Goal: Information Seeking & Learning: Learn about a topic

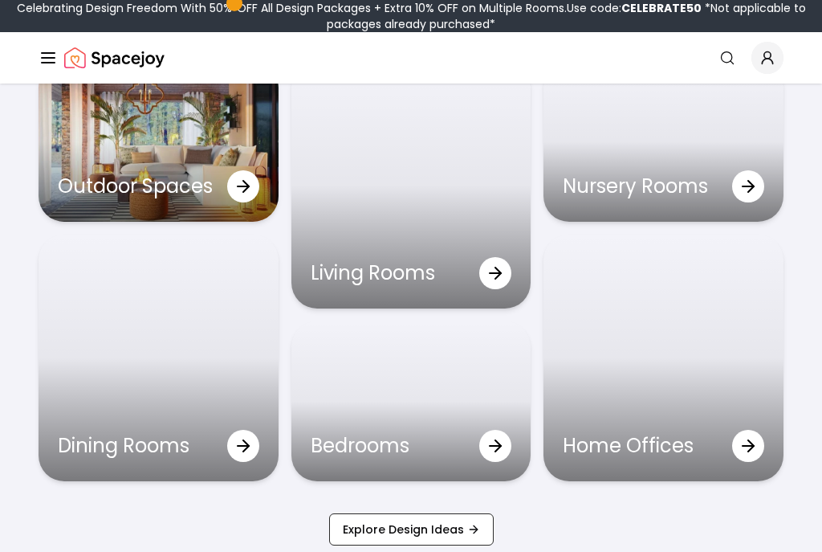
scroll to position [4660, 0]
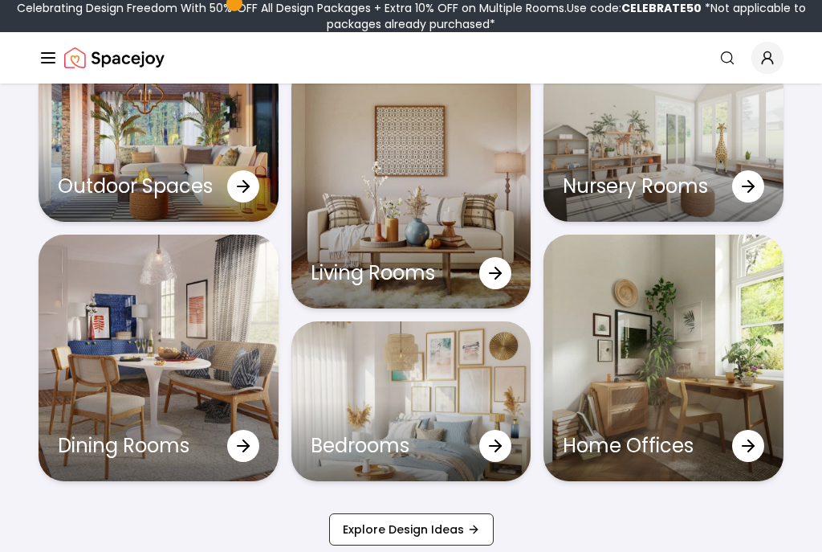
click at [510, 293] on div "Living Rooms" at bounding box center [412, 273] width 240 height 71
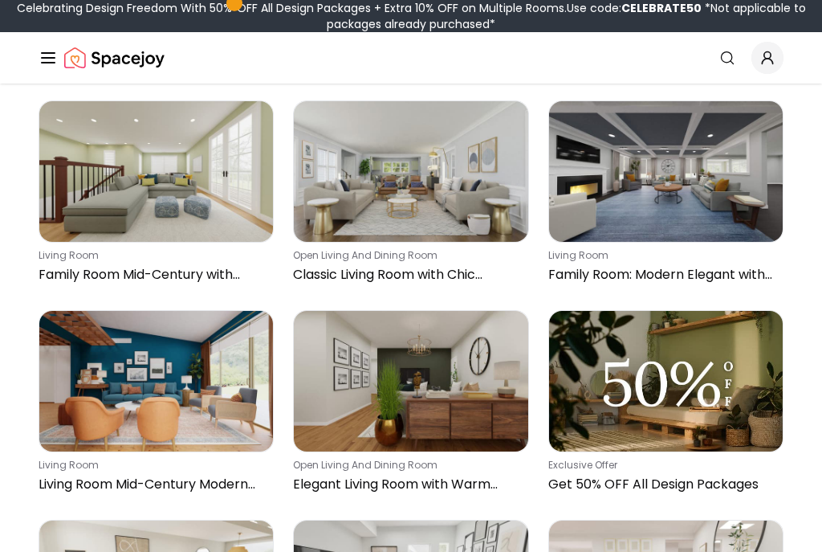
scroll to position [1816, 0]
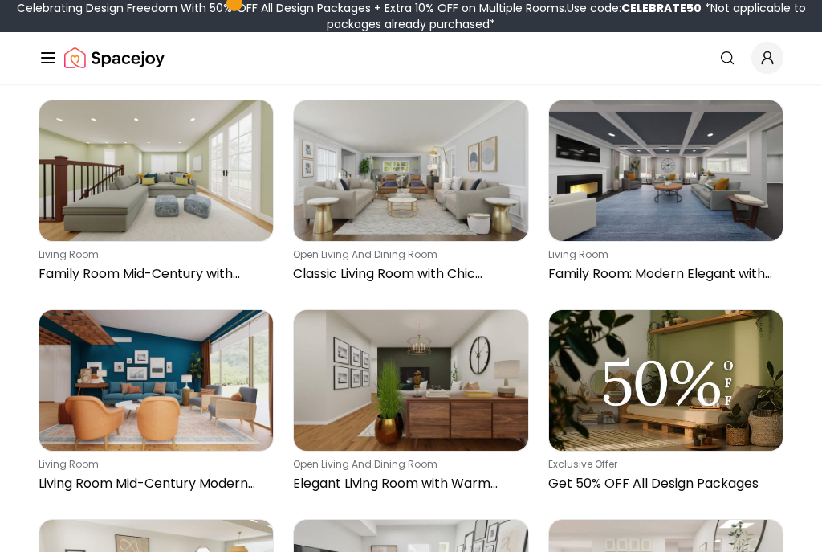
click at [52, 56] on icon "Global" at bounding box center [48, 57] width 19 height 19
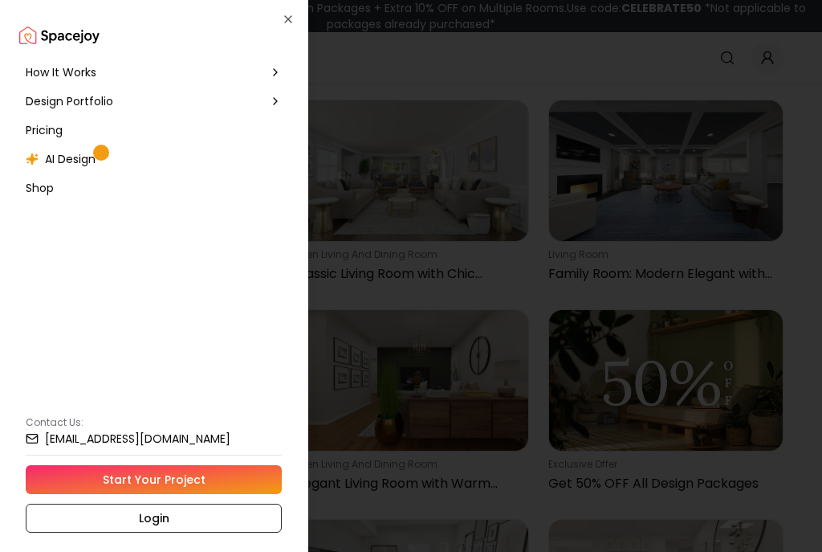
click at [282, 93] on div "Design Portfolio" at bounding box center [153, 101] width 269 height 29
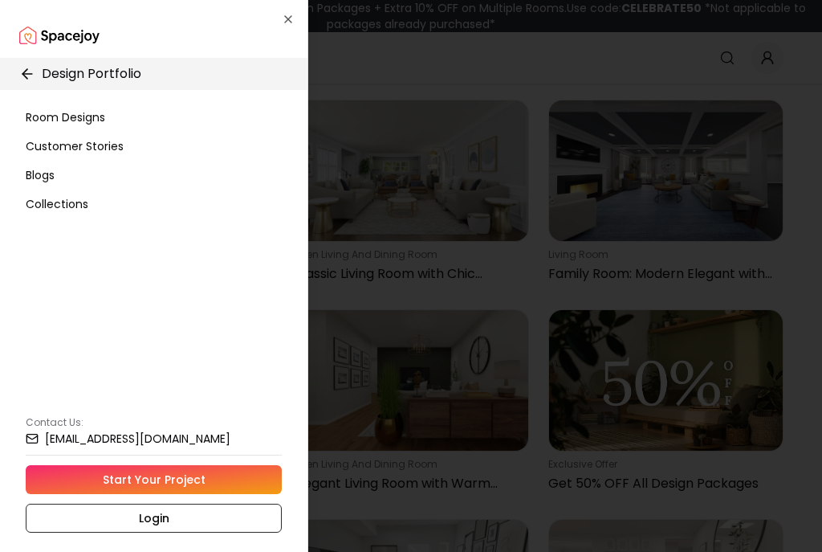
click at [81, 104] on div "Room Designs" at bounding box center [153, 117] width 269 height 29
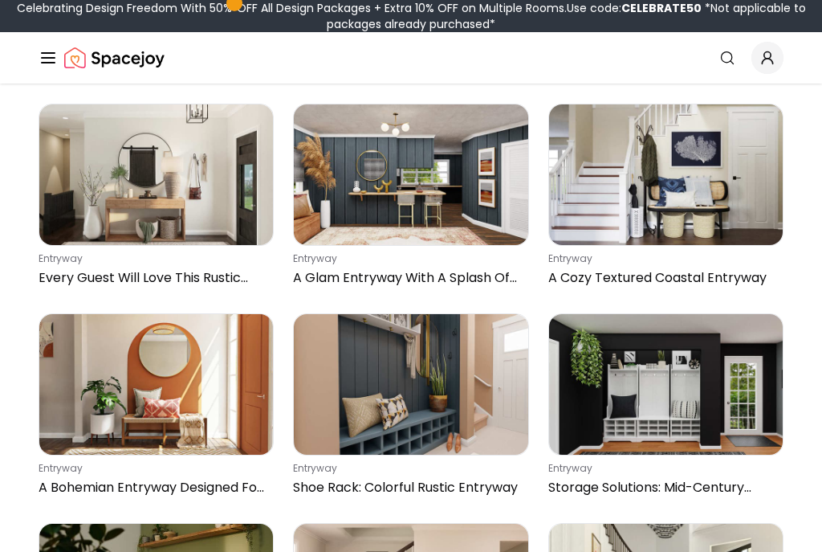
scroll to position [2650, 0]
click at [719, 223] on img at bounding box center [666, 174] width 234 height 141
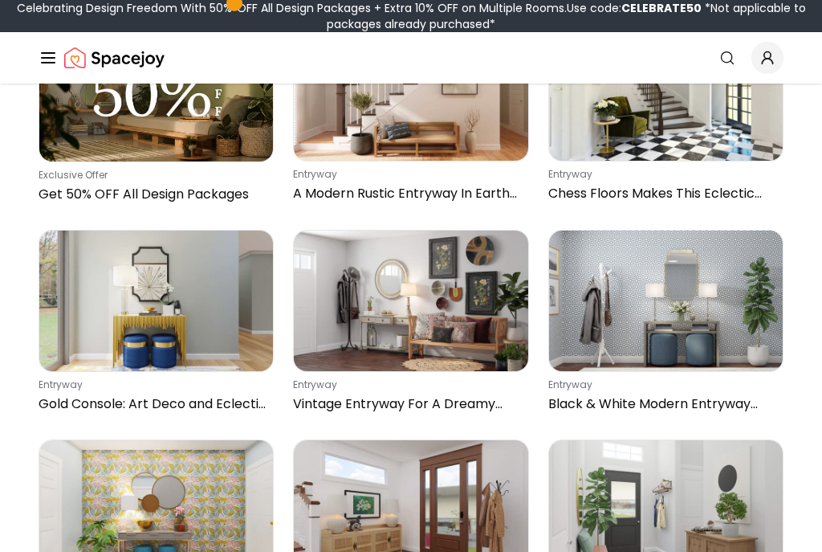
scroll to position [3153, 0]
click at [700, 304] on img at bounding box center [666, 300] width 234 height 141
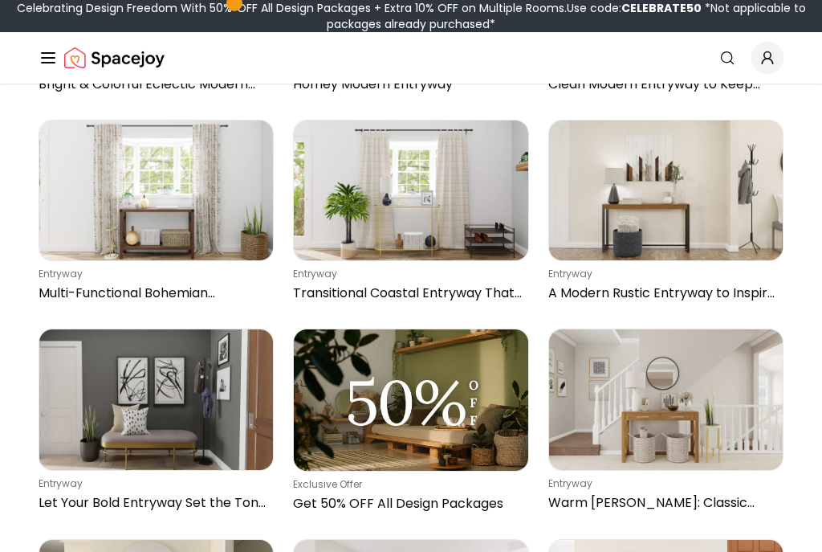
scroll to position [3684, 0]
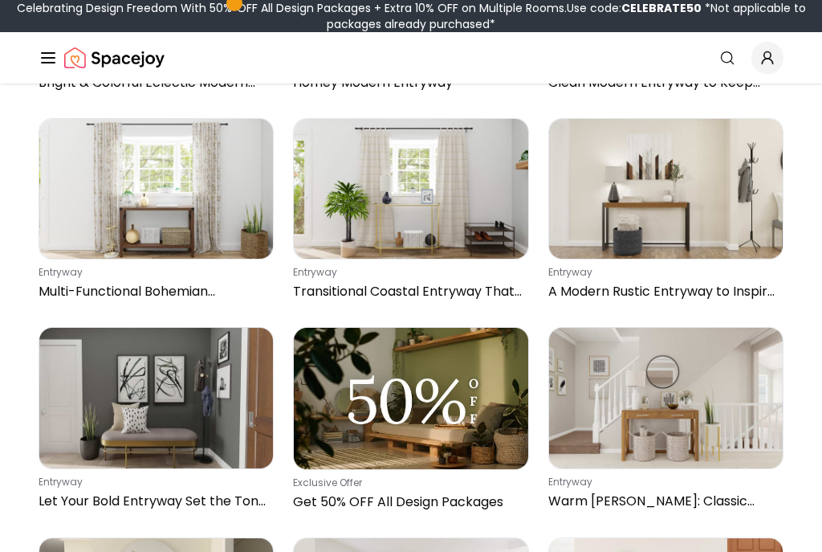
click at [685, 409] on img at bounding box center [666, 398] width 234 height 141
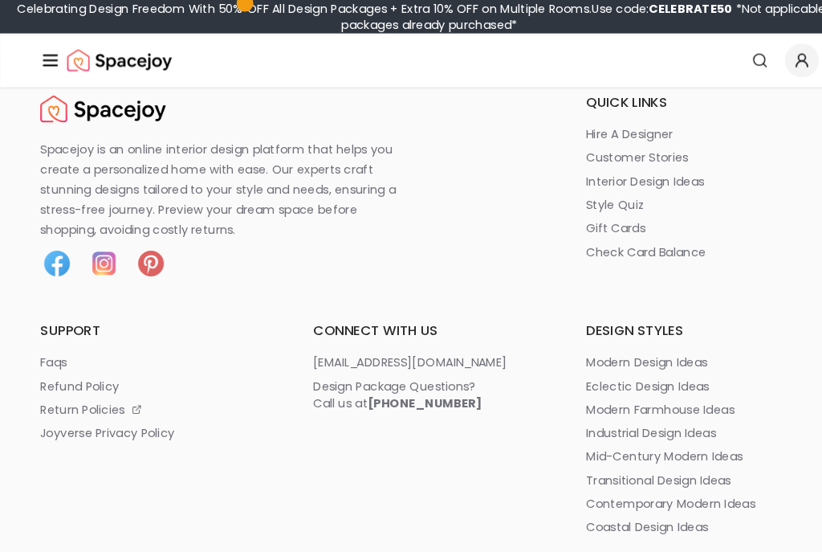
scroll to position [6545, 0]
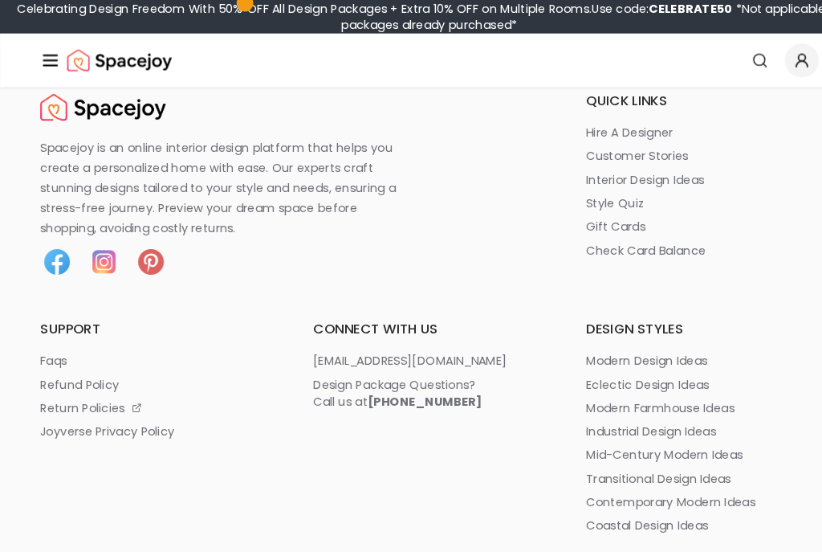
click at [659, 165] on p "interior design ideas" at bounding box center [617, 172] width 113 height 16
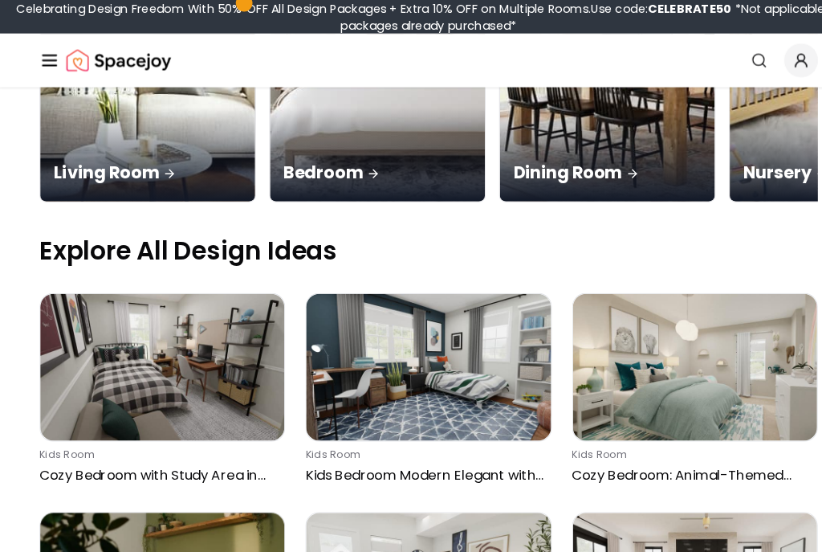
scroll to position [424, 0]
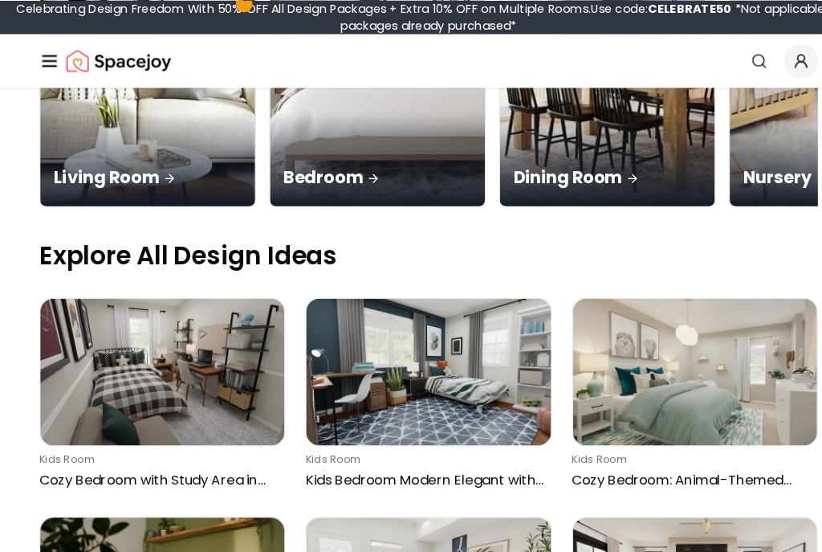
click at [200, 285] on img at bounding box center [156, 355] width 234 height 141
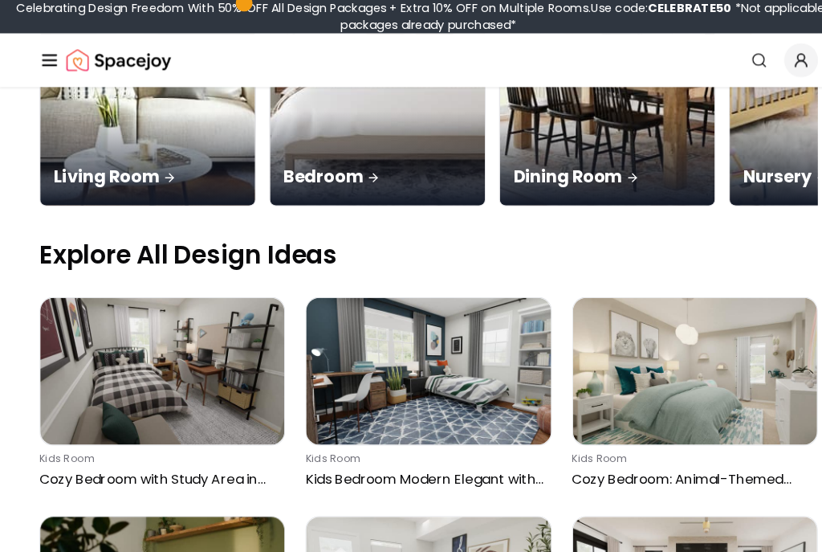
scroll to position [426, 0]
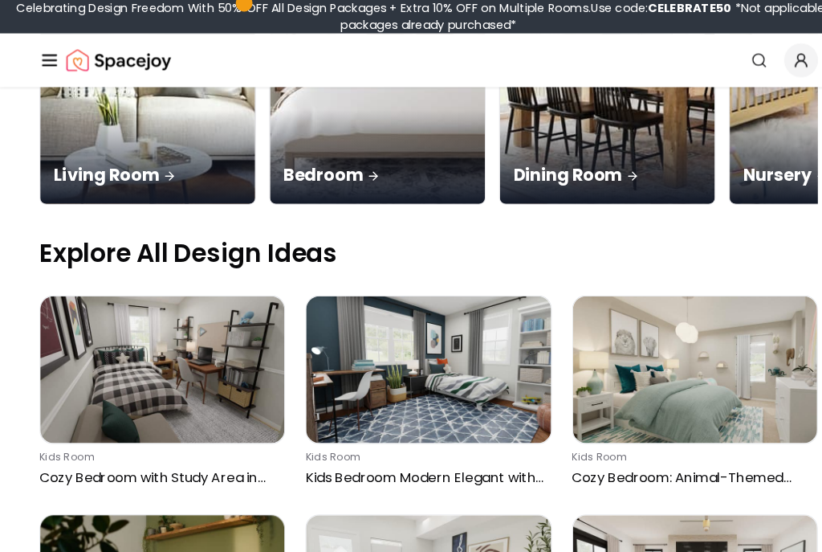
click at [393, 283] on img at bounding box center [411, 353] width 234 height 141
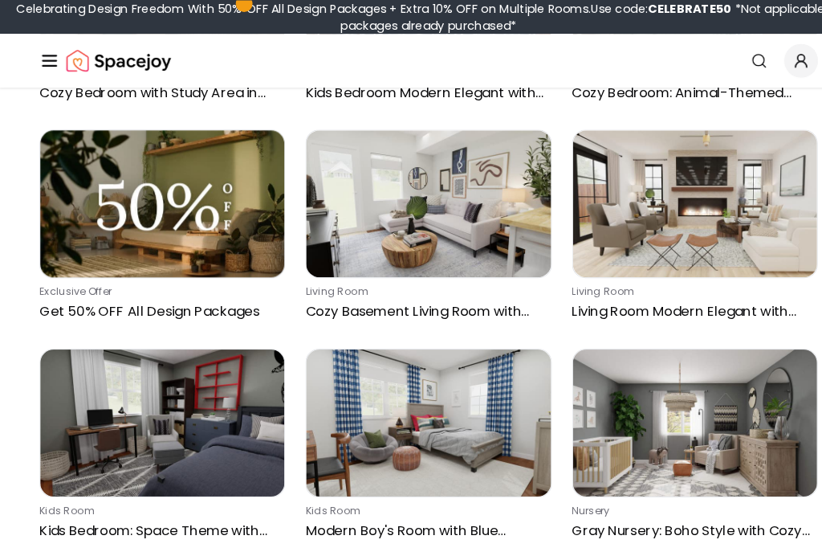
scroll to position [794, 0]
click at [241, 334] on img at bounding box center [156, 404] width 234 height 141
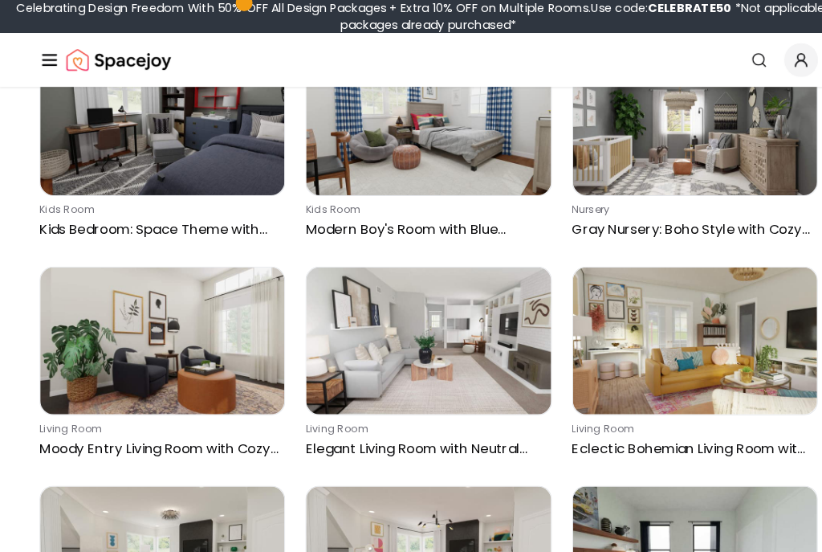
scroll to position [1083, 0]
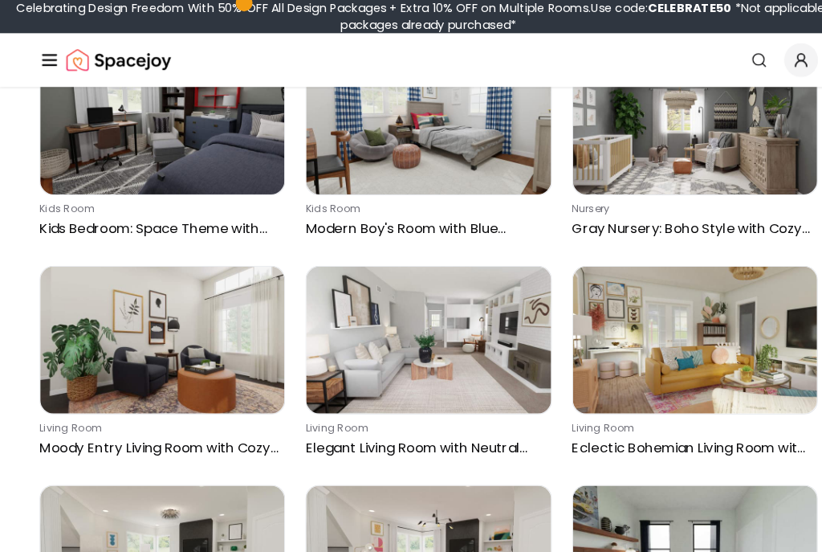
click at [683, 255] on img at bounding box center [666, 325] width 234 height 141
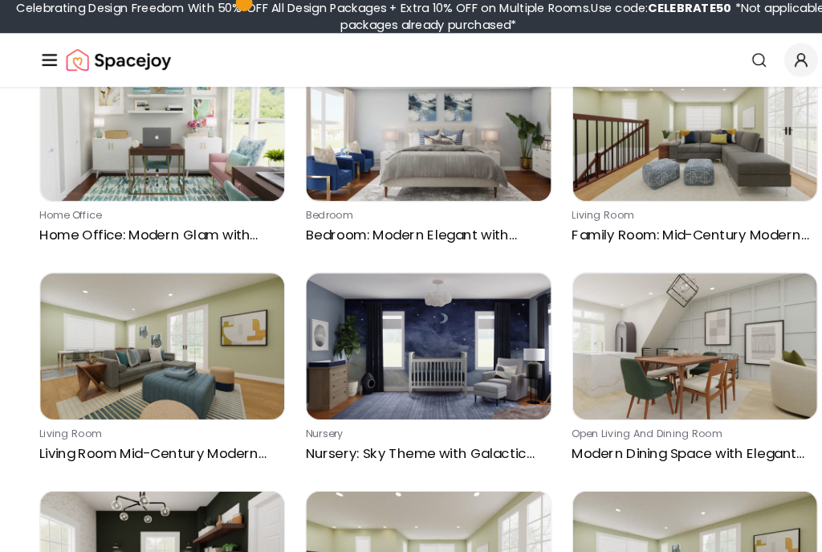
scroll to position [3804, 0]
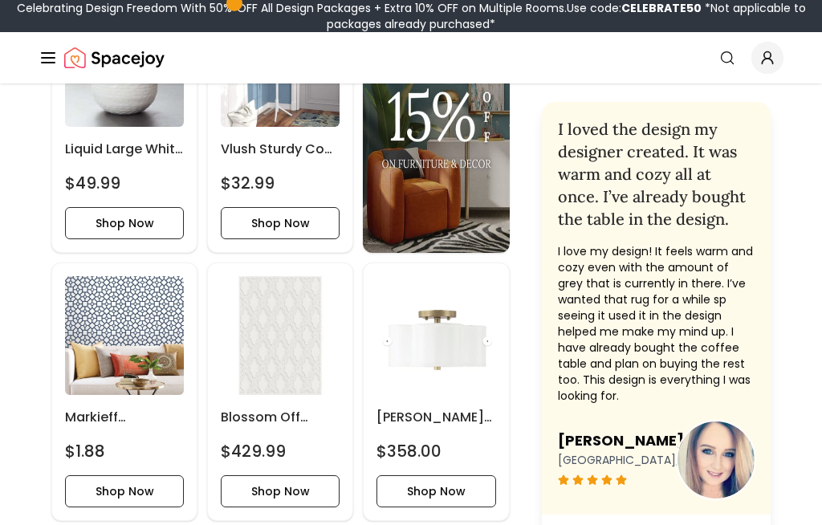
scroll to position [1087, 0]
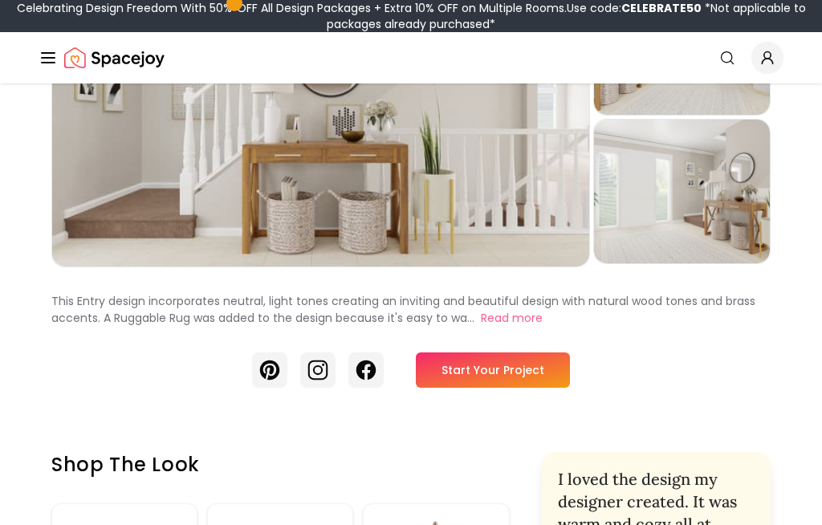
scroll to position [194, 0]
click at [513, 315] on button "Read more" at bounding box center [512, 318] width 62 height 17
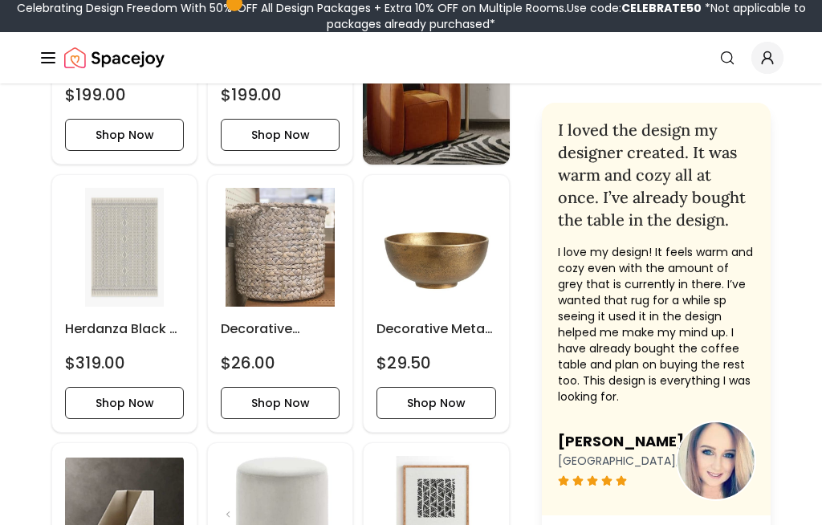
scroll to position [1161, 0]
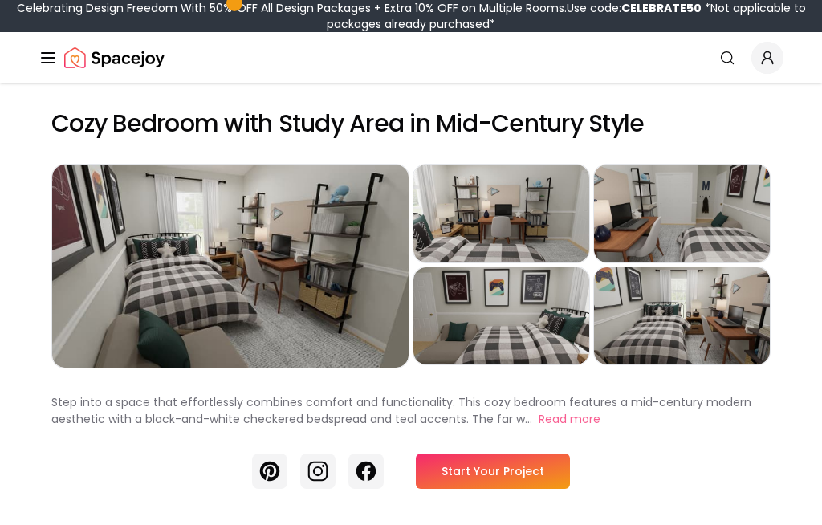
click at [307, 269] on div "Preview" at bounding box center [230, 266] width 357 height 203
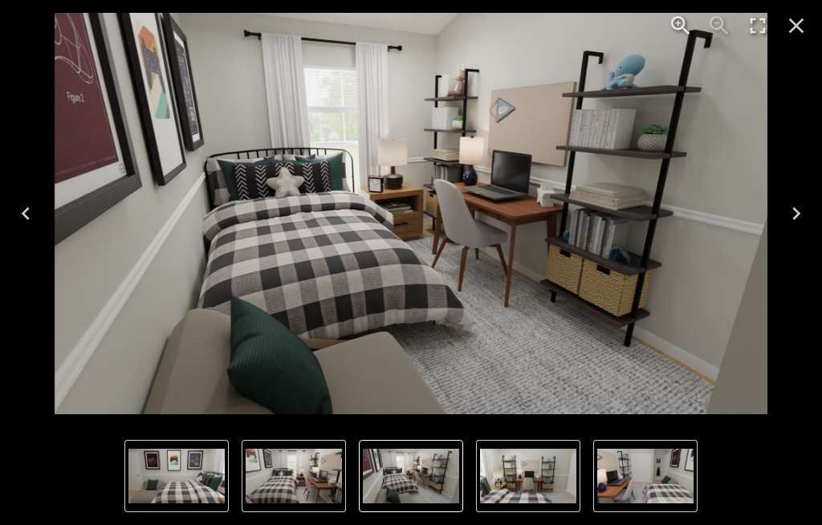
click at [803, 212] on icon "Next" at bounding box center [797, 214] width 26 height 26
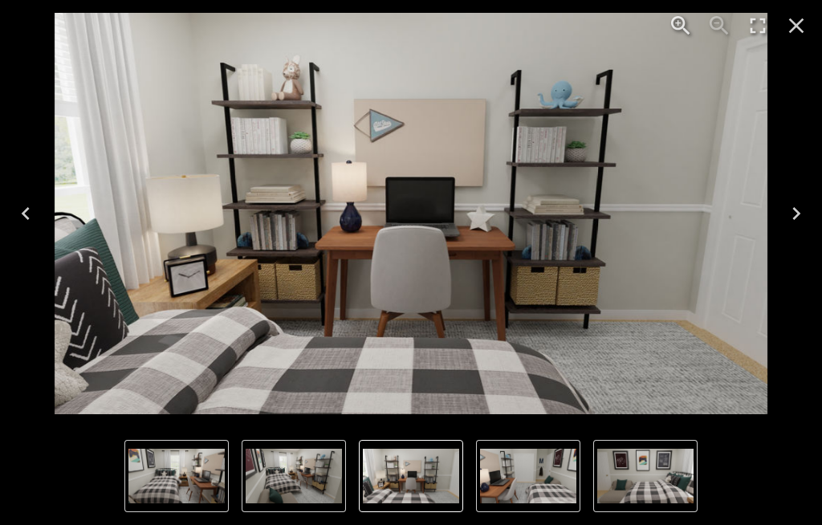
click at [800, 211] on icon "Next" at bounding box center [797, 214] width 26 height 26
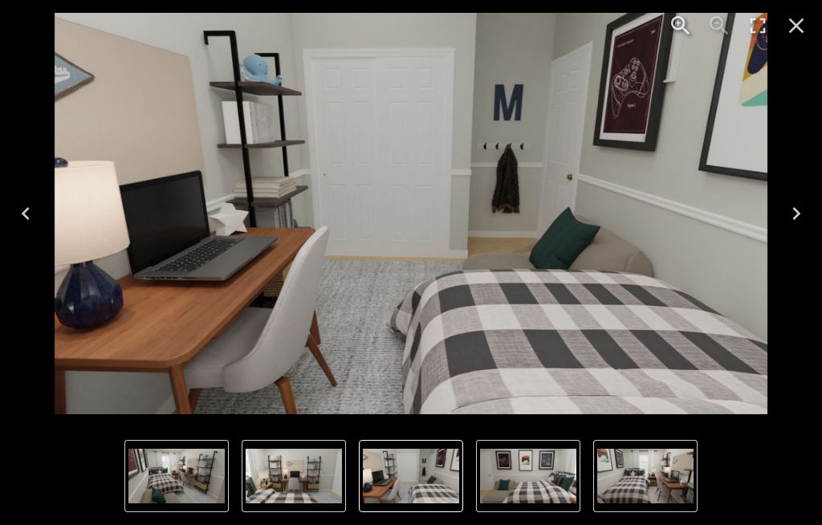
click at [806, 213] on icon "Next" at bounding box center [797, 214] width 26 height 26
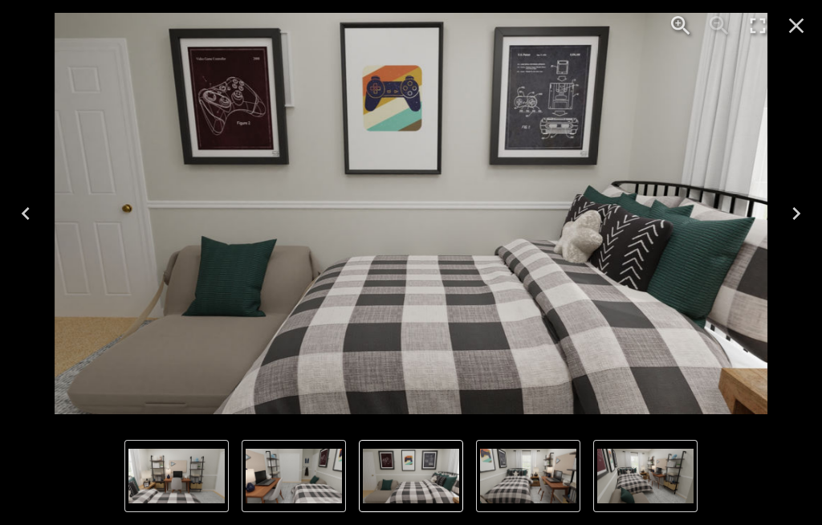
click at [802, 208] on icon "Next" at bounding box center [797, 214] width 26 height 26
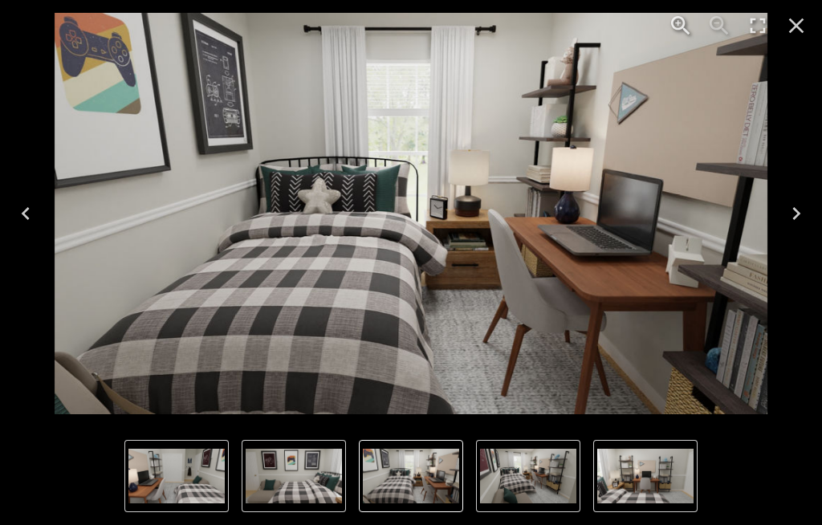
click at [806, 210] on icon "Next" at bounding box center [797, 214] width 26 height 26
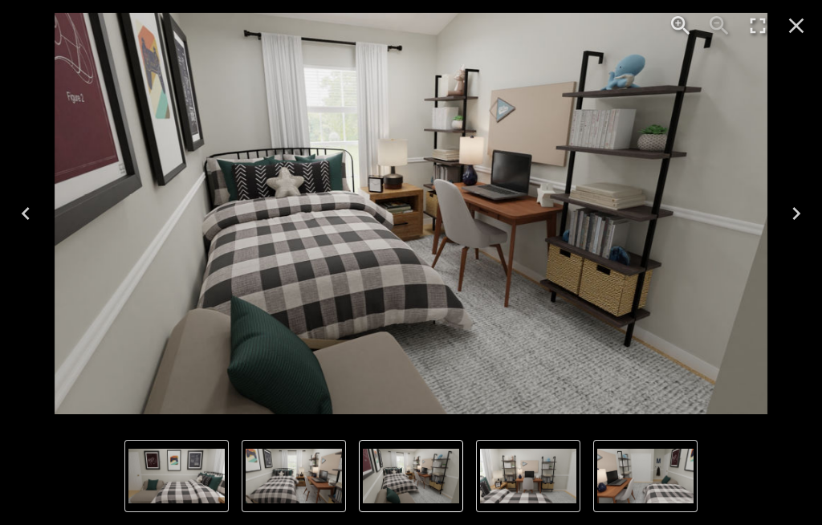
click at [806, 207] on icon "Next" at bounding box center [797, 214] width 26 height 26
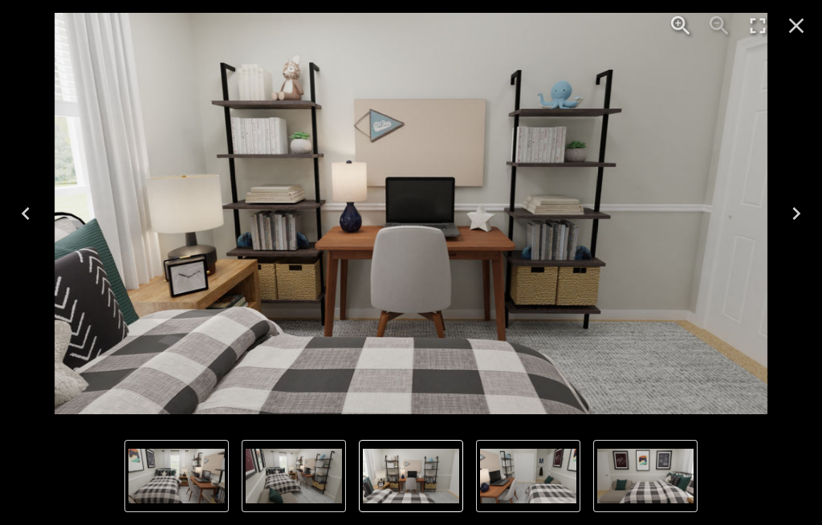
click at [792, 14] on icon "Close" at bounding box center [797, 26] width 26 height 26
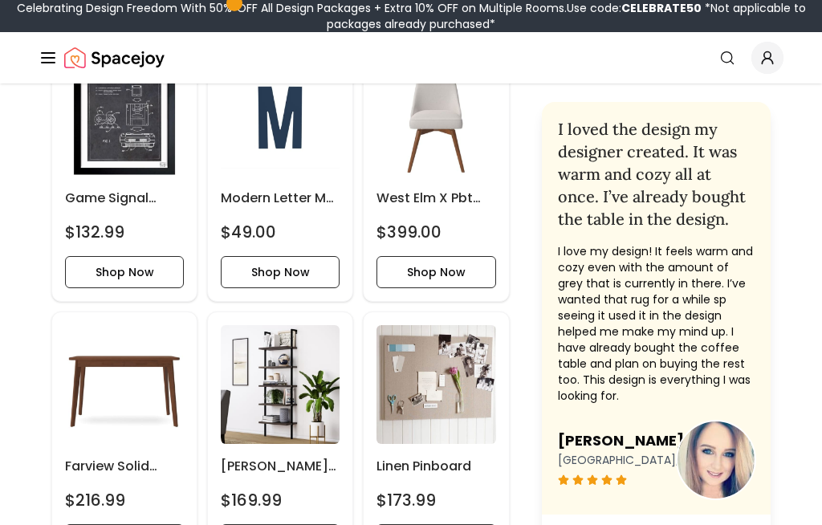
scroll to position [1368, 0]
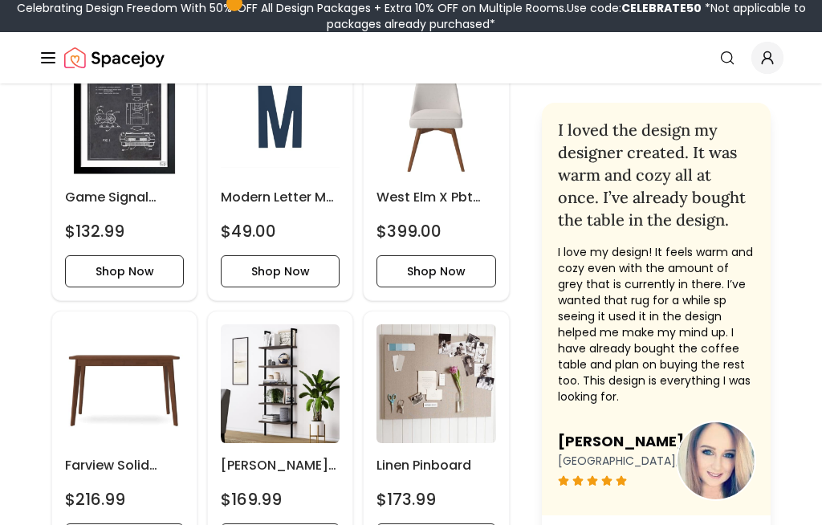
click at [287, 384] on img at bounding box center [280, 383] width 119 height 119
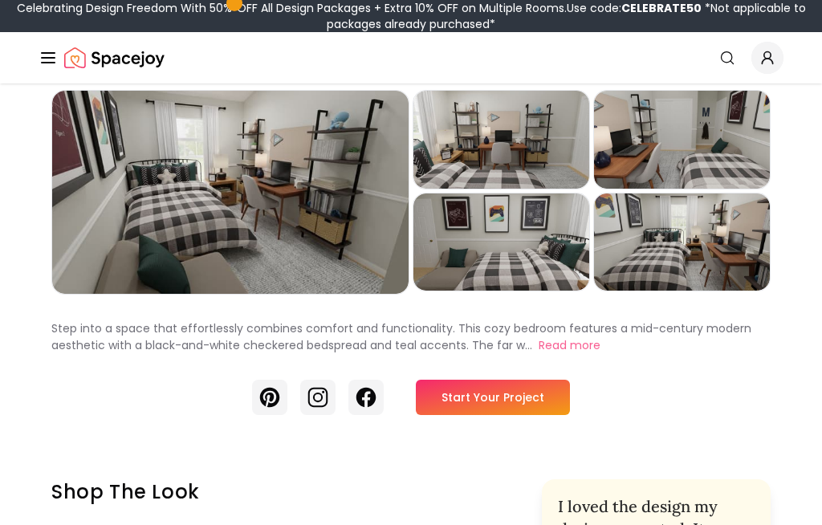
scroll to position [74, 0]
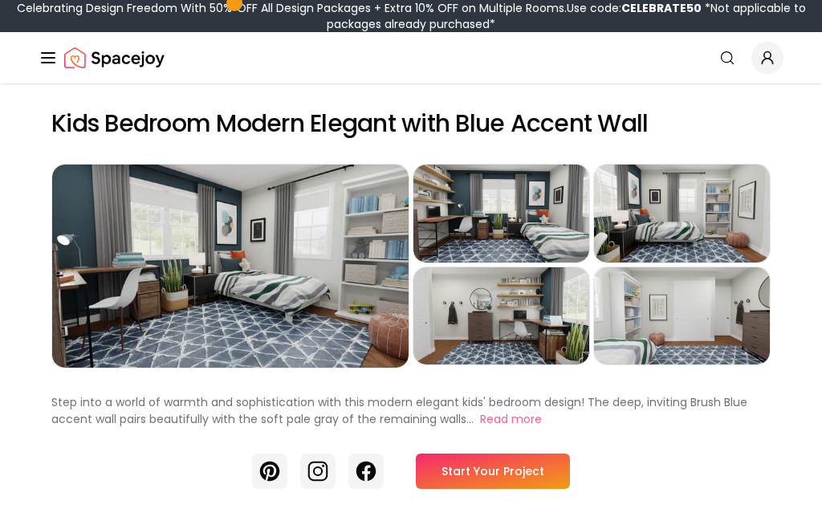
click at [501, 213] on div "Preview" at bounding box center [502, 214] width 176 height 98
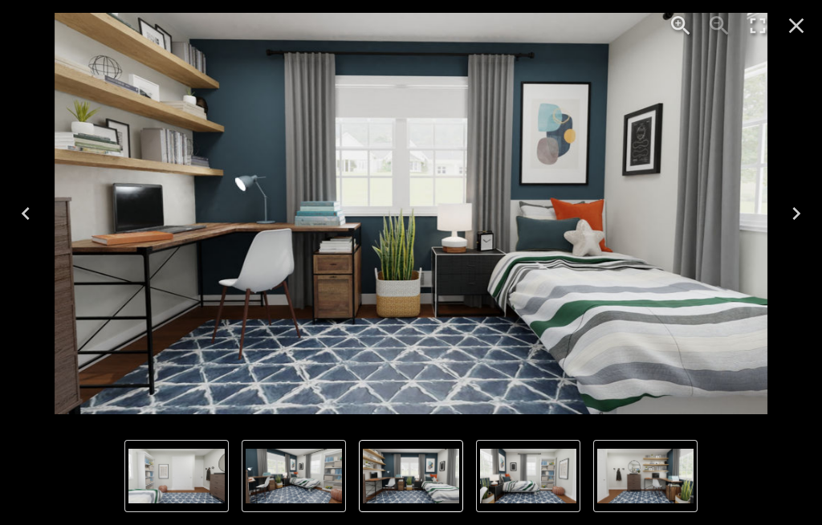
click at [800, 218] on icon "Next" at bounding box center [797, 214] width 26 height 26
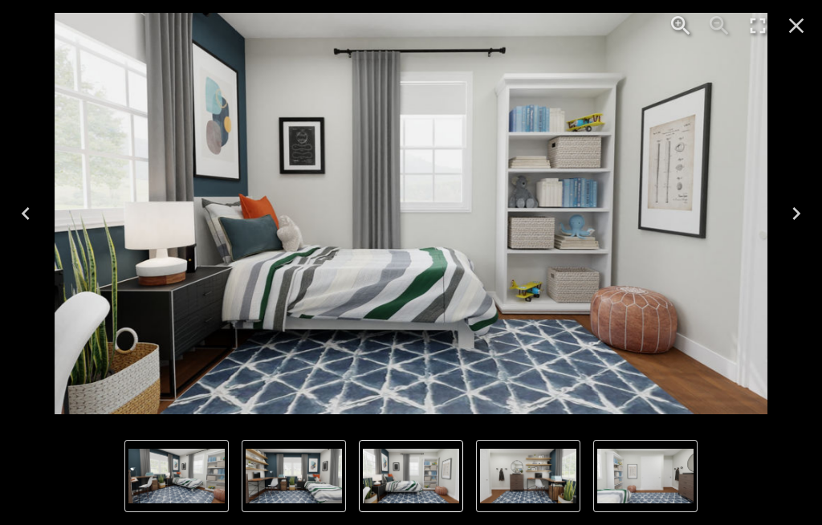
click at [790, 214] on icon "Next" at bounding box center [797, 214] width 26 height 26
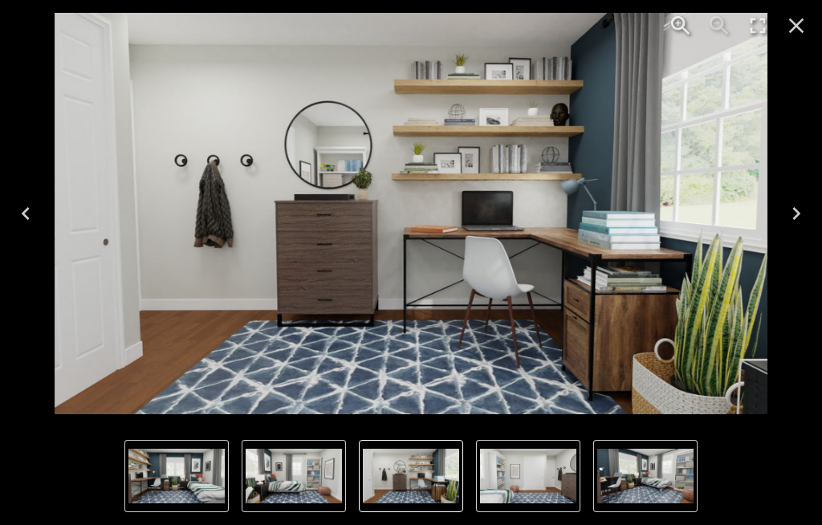
click at [800, 210] on icon "Next" at bounding box center [797, 214] width 26 height 26
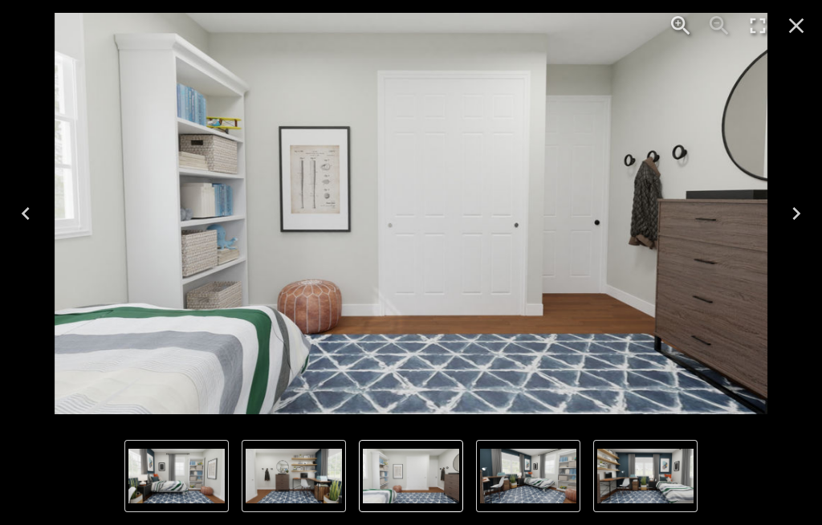
click at [800, 218] on icon "Next" at bounding box center [797, 214] width 26 height 26
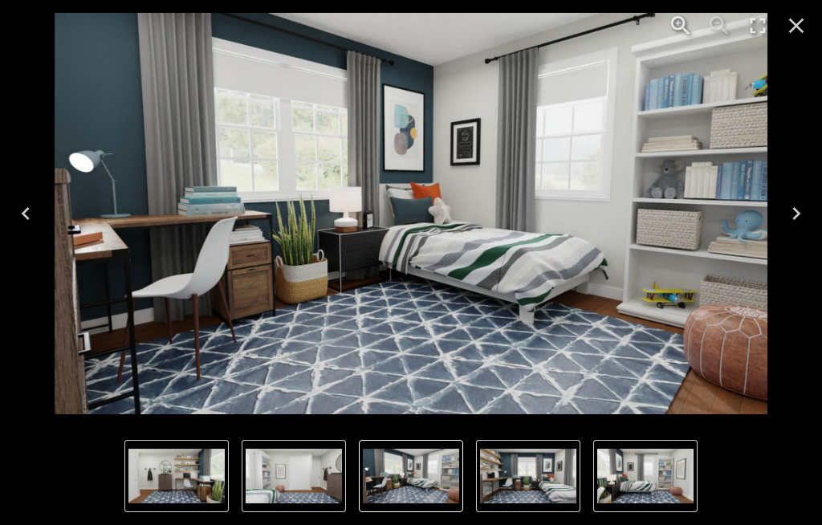
click at [802, 214] on icon "Next" at bounding box center [797, 214] width 26 height 26
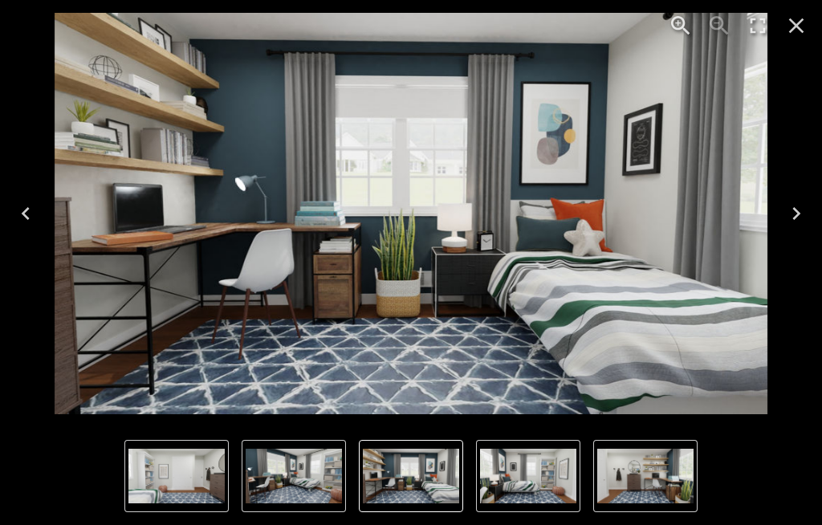
click at [797, 220] on icon "Next" at bounding box center [797, 214] width 26 height 26
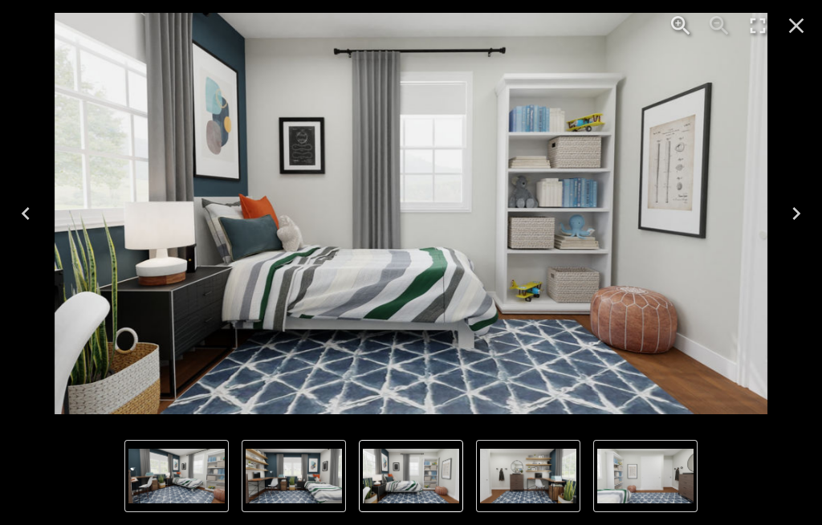
click at [798, 25] on icon "Close" at bounding box center [796, 25] width 15 height 15
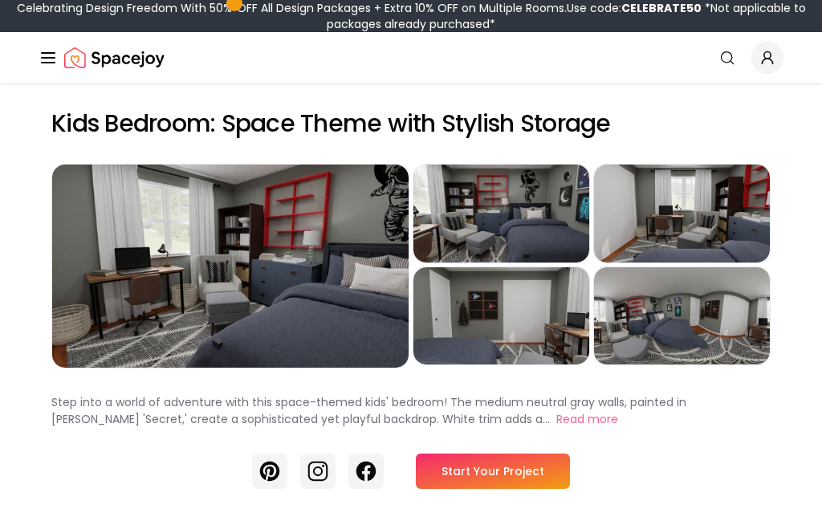
click at [333, 279] on div "Preview" at bounding box center [230, 266] width 357 height 203
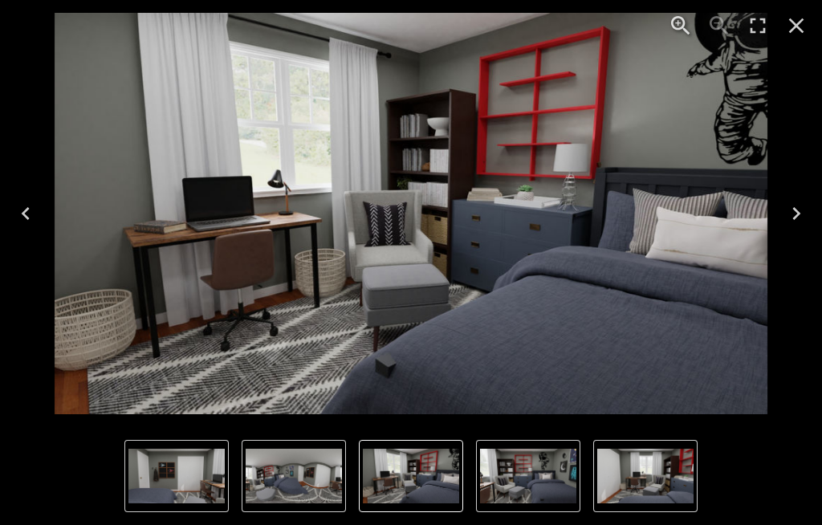
click at [803, 204] on icon "Next" at bounding box center [797, 214] width 26 height 26
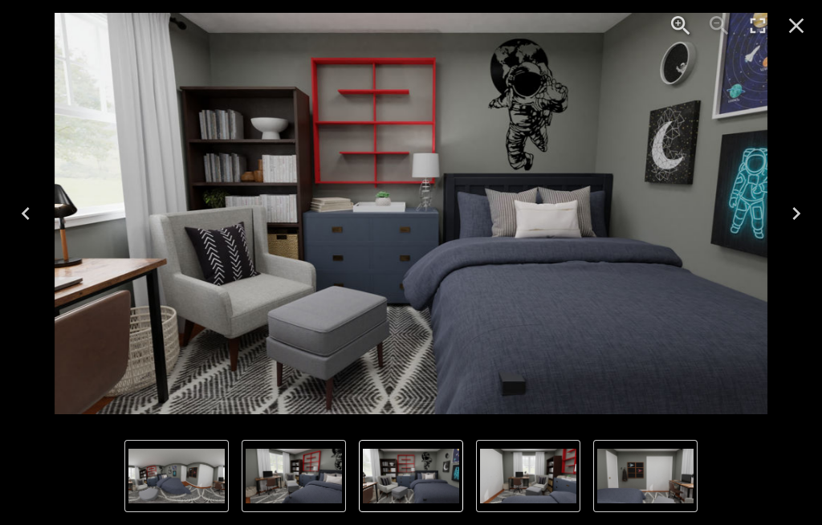
click at [797, 214] on icon "Next" at bounding box center [797, 213] width 8 height 13
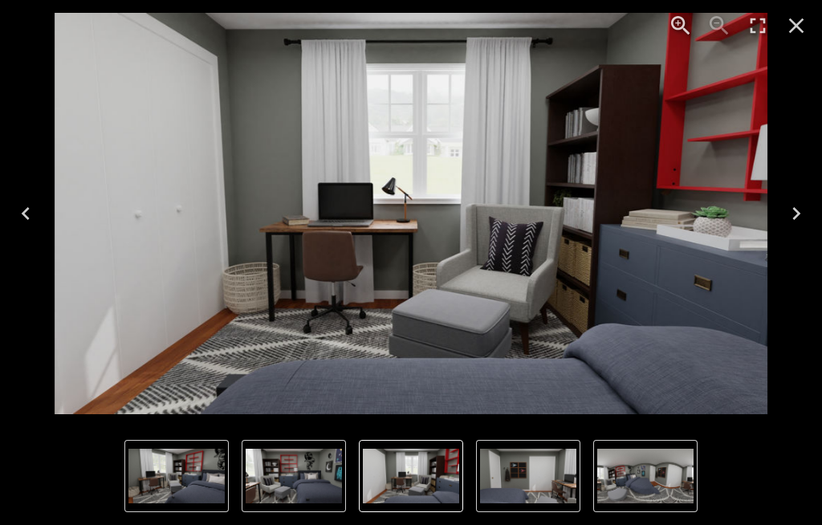
click at [798, 213] on icon "Next" at bounding box center [797, 213] width 8 height 13
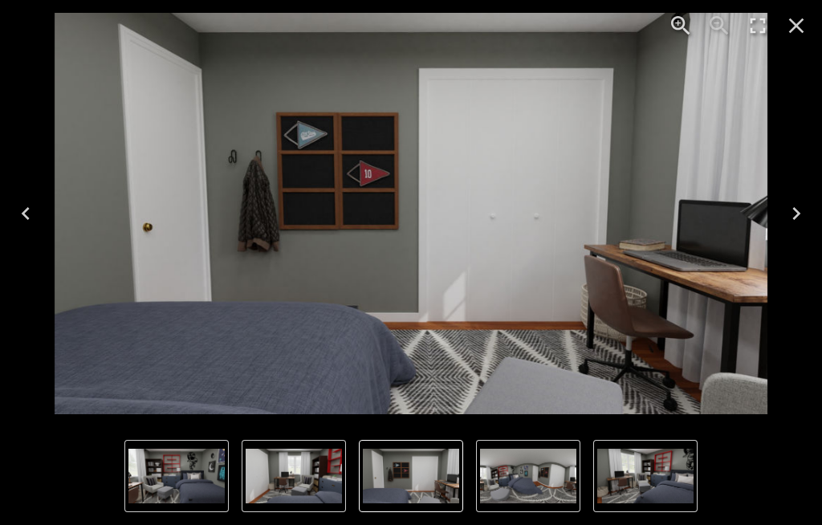
click at [795, 218] on icon "Next" at bounding box center [797, 213] width 8 height 13
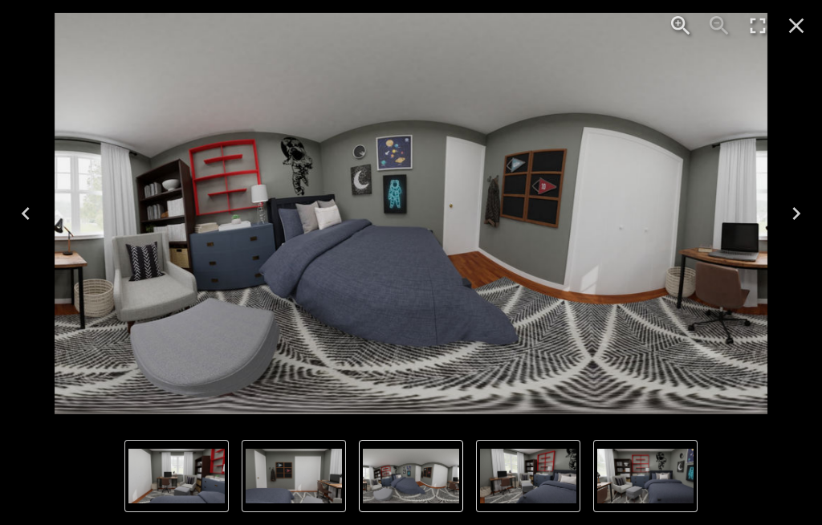
click at [793, 212] on icon "Next" at bounding box center [797, 214] width 26 height 26
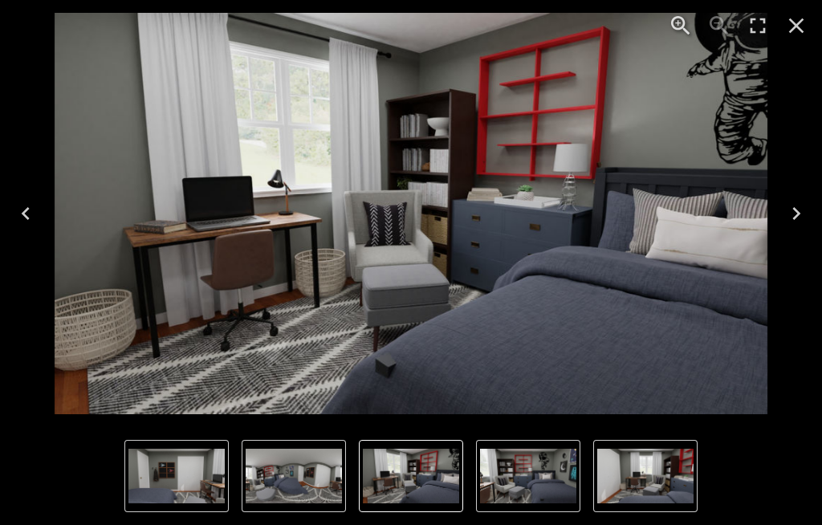
click at [810, 8] on button "Close" at bounding box center [796, 25] width 39 height 39
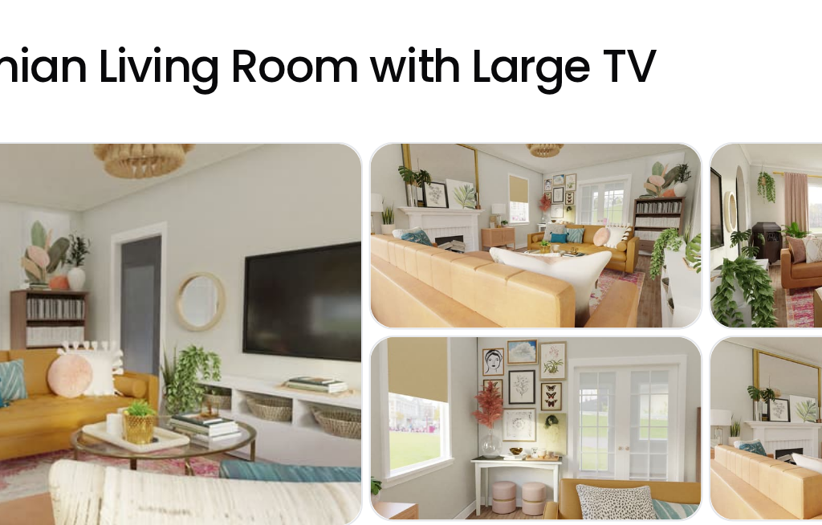
click at [414, 165] on div "Preview" at bounding box center [502, 214] width 176 height 98
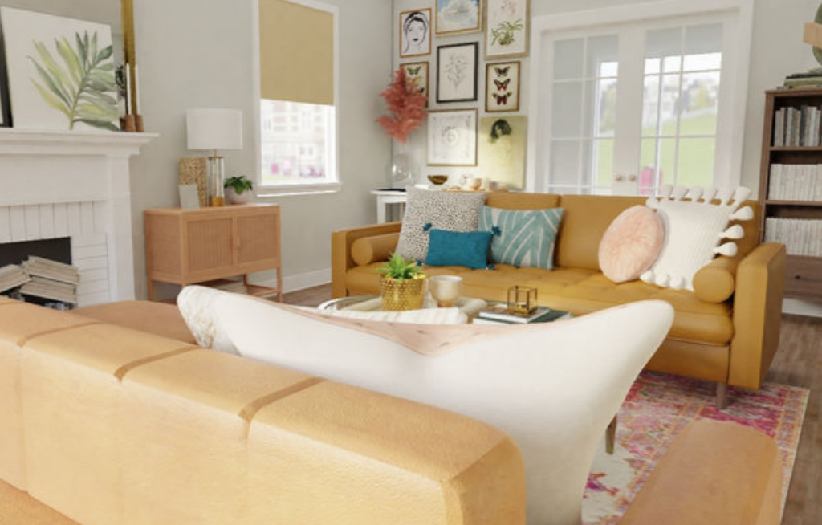
click at [320, 135] on img "2 of 5" at bounding box center [411, 214] width 713 height 402
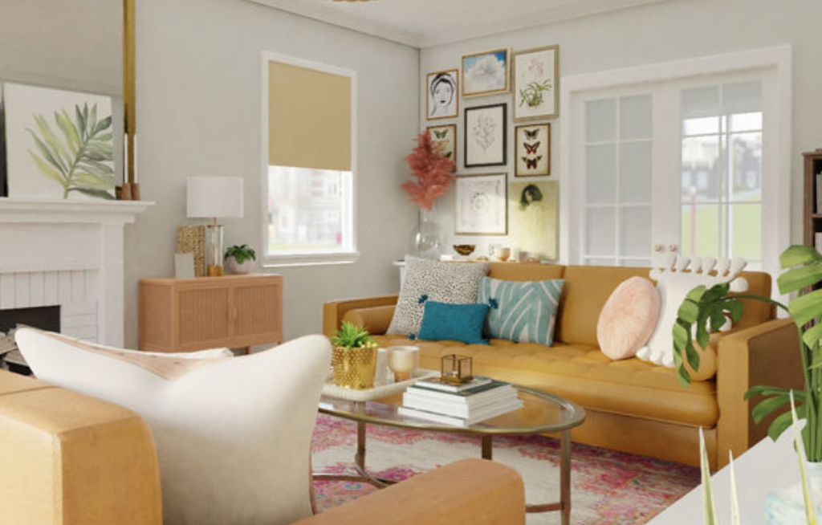
click at [353, 211] on img "5 of 5" at bounding box center [411, 206] width 737 height 415
